Goal: Transaction & Acquisition: Purchase product/service

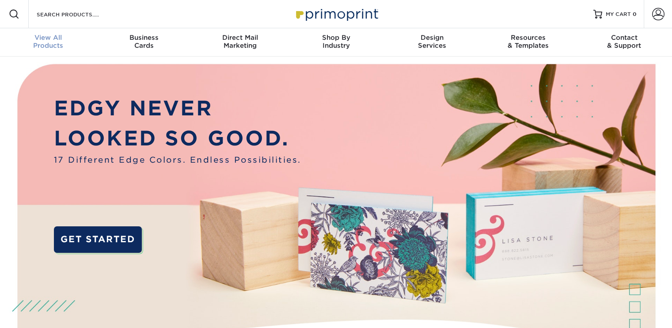
click at [53, 38] on span "View All" at bounding box center [48, 38] width 96 height 8
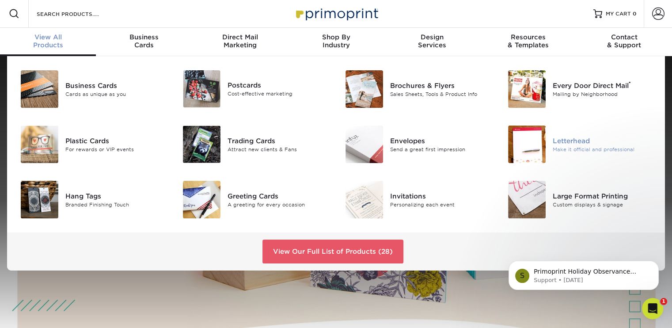
click at [525, 151] on img at bounding box center [527, 144] width 38 height 38
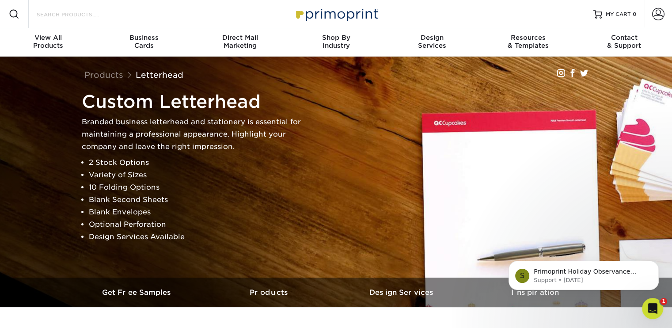
click at [54, 12] on input "Search Products" at bounding box center [79, 14] width 86 height 11
type input "m"
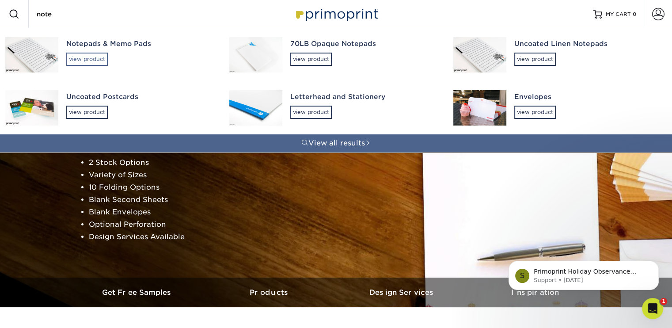
type input "note"
click at [83, 59] on div "view product" at bounding box center [87, 59] width 42 height 13
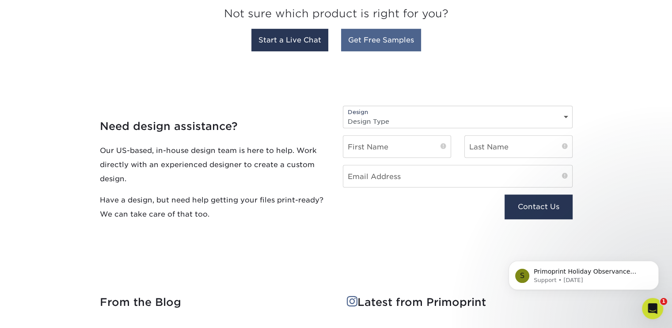
scroll to position [557, 0]
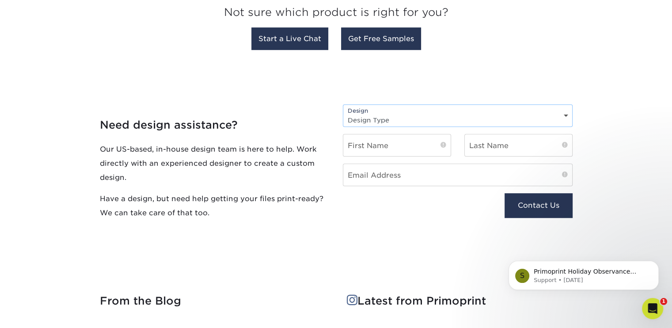
click at [567, 114] on select "Design Type Design Edits New Design" at bounding box center [457, 119] width 229 height 13
select select "New Design"
click at [343, 113] on select "Design Type Design Edits New Design" at bounding box center [457, 119] width 229 height 13
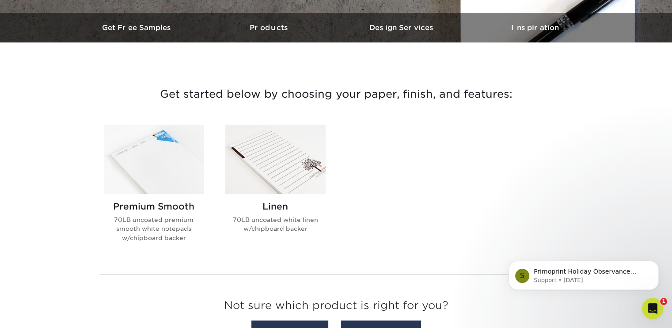
scroll to position [264, 0]
click at [163, 155] on img at bounding box center [154, 159] width 100 height 69
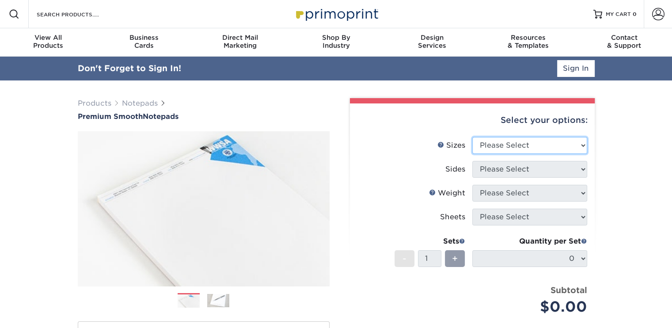
click at [547, 145] on select "Please Select 3.5" x 8.5" 4" x 6" 4.25" x 5.5" 5.5" x 8.5" 8.5" x 11"" at bounding box center [529, 145] width 115 height 17
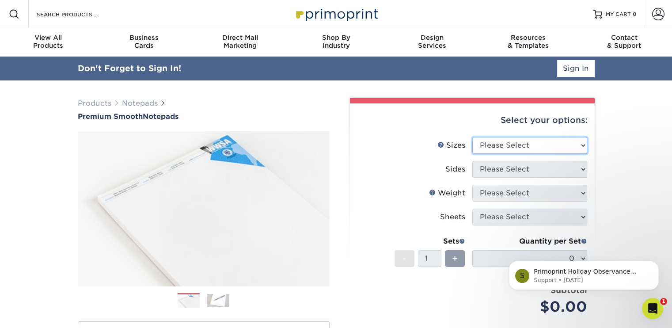
select select "5.50x8.50"
click at [472, 137] on select "Please Select 3.5" x 8.5" 4" x 6" 4.25" x 5.5" 5.5" x 8.5" 8.5" x 11"" at bounding box center [529, 145] width 115 height 17
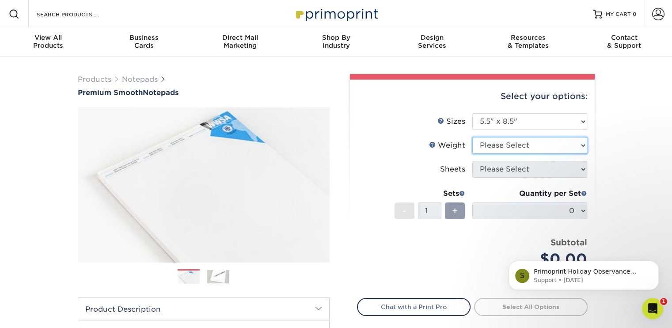
click at [522, 148] on select "Please Select 70LB" at bounding box center [529, 145] width 115 height 17
select select "70LB"
click at [472, 137] on select "Please Select 70LB" at bounding box center [529, 145] width 115 height 17
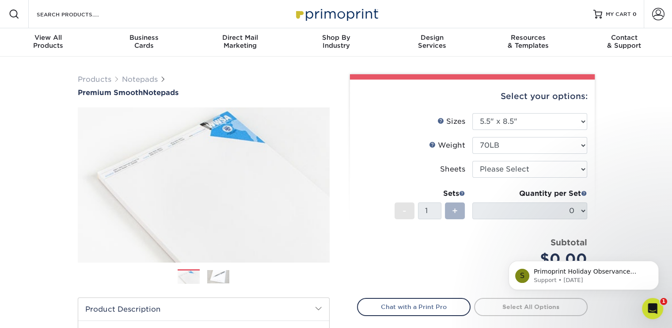
click at [457, 211] on span "+" at bounding box center [455, 210] width 6 height 13
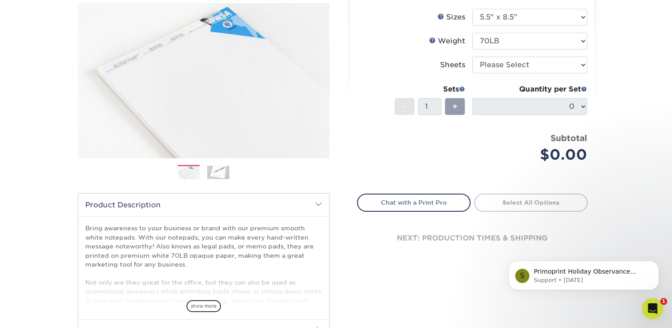
scroll to position [105, 0]
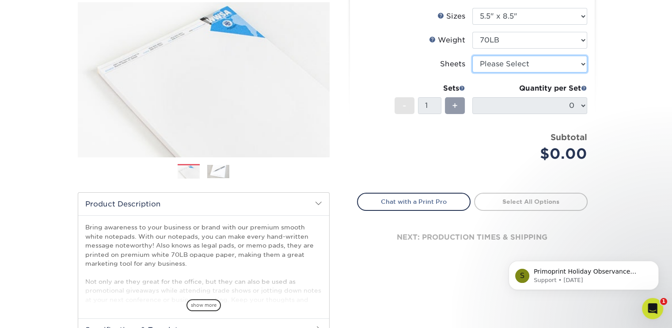
click at [540, 64] on select "Please Select 50 25" at bounding box center [529, 64] width 115 height 17
select select "50"
click at [472, 56] on select "Please Select 50 25" at bounding box center [529, 64] width 115 height 17
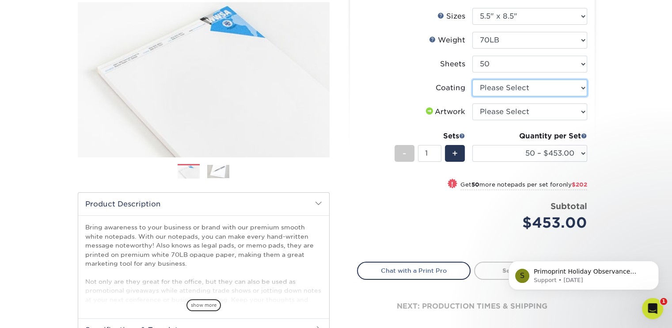
click at [540, 87] on select at bounding box center [529, 87] width 115 height 17
click at [472, 79] on select at bounding box center [529, 87] width 115 height 17
click at [545, 85] on select at bounding box center [529, 87] width 115 height 17
select select "3e7618de-abca-4bda-9f97-8b9129e913d8"
click at [472, 79] on select at bounding box center [529, 87] width 115 height 17
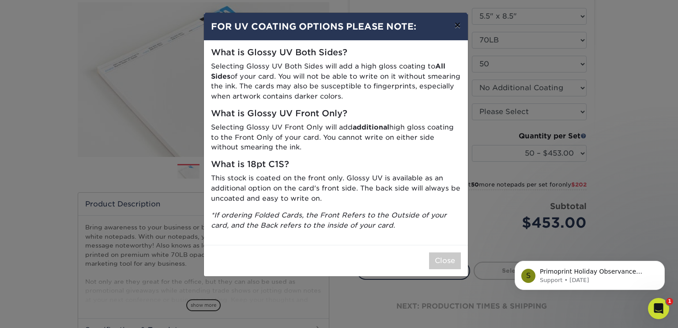
click at [461, 28] on button "×" at bounding box center [457, 25] width 20 height 25
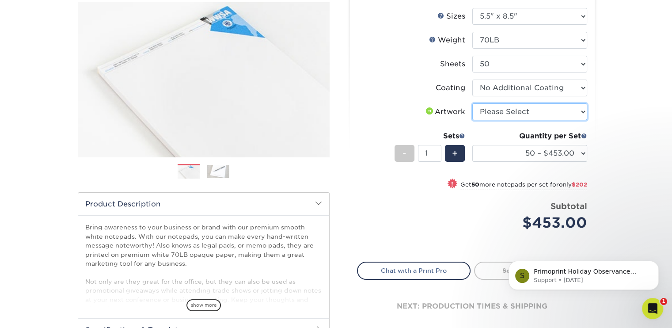
click at [531, 110] on select "Please Select I will upload files I need a design - $50" at bounding box center [529, 111] width 115 height 17
select select "upload"
click at [472, 103] on select "Please Select I will upload files I need a design - $50" at bounding box center [529, 111] width 115 height 17
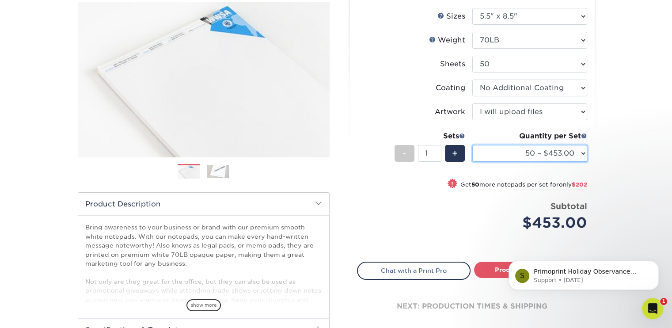
click at [527, 154] on select "50 – $453.00 100 – $655.00 250 – $1410.00 500 – $2322.00 1000 – $4054.00" at bounding box center [529, 153] width 115 height 17
select select "500 – $2322.00"
click at [472, 145] on select "50 – $453.00 100 – $655.00 250 – $1410.00 500 – $2322.00 1000 – $4054.00" at bounding box center [529, 153] width 115 height 17
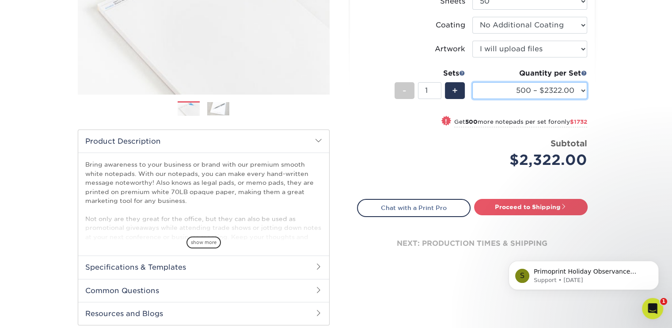
scroll to position [0, 0]
